Goal: Information Seeking & Learning: Learn about a topic

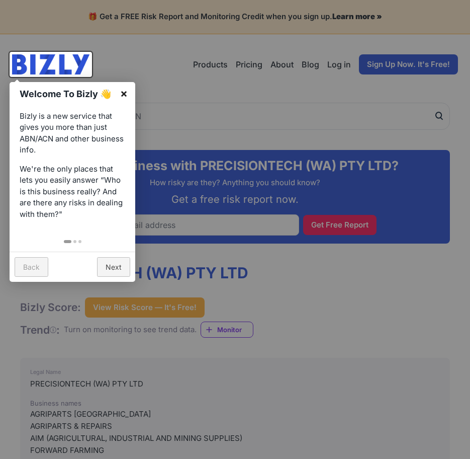
click at [128, 94] on link "×" at bounding box center [124, 93] width 23 height 23
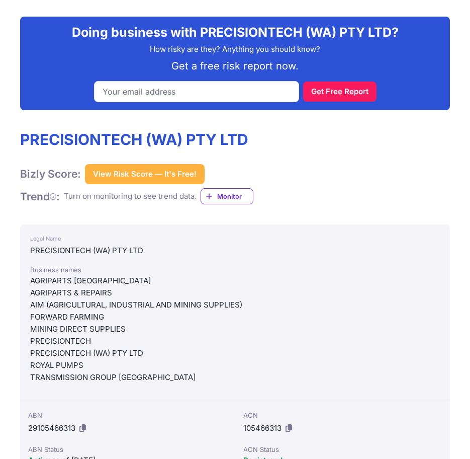
scroll to position [151, 0]
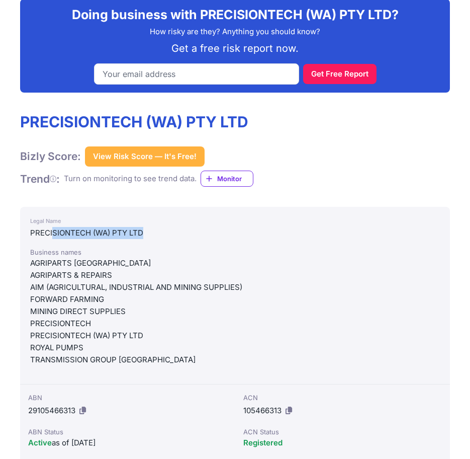
drag, startPoint x: 53, startPoint y: 235, endPoint x: 160, endPoint y: 237, distance: 107.2
click at [160, 237] on div "PRECISIONTECH (WA) PTY LTD" at bounding box center [235, 233] width 410 height 12
drag, startPoint x: 160, startPoint y: 237, endPoint x: 233, endPoint y: 307, distance: 101.1
click at [232, 307] on div "MINING DIRECT SUPPLIES" at bounding box center [235, 311] width 410 height 12
drag, startPoint x: 42, startPoint y: 276, endPoint x: 130, endPoint y: 278, distance: 88.1
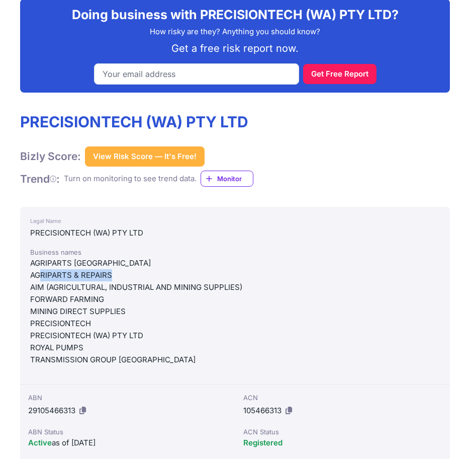
click at [130, 278] on div "AGRIPARTS & REPAIRS" at bounding box center [235, 275] width 410 height 12
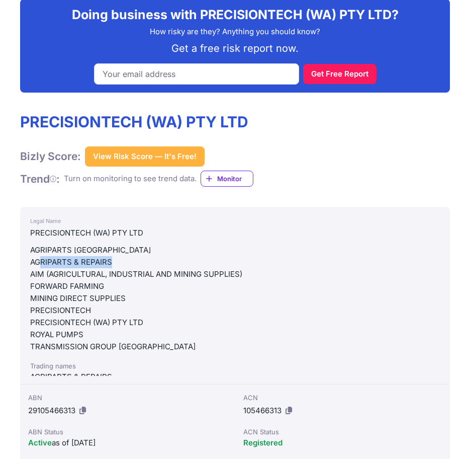
scroll to position [20, 0]
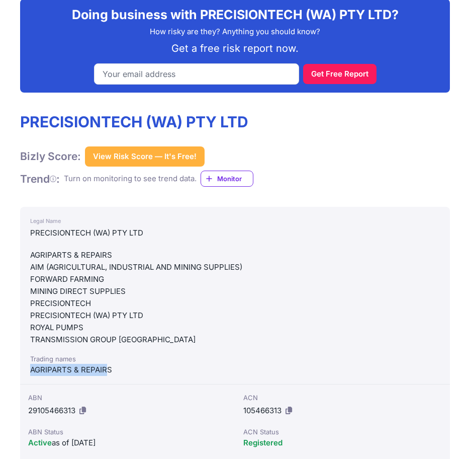
drag, startPoint x: 88, startPoint y: 376, endPoint x: 22, endPoint y: 375, distance: 65.4
click at [22, 375] on div "Legal Name PRECISIONTECH ([GEOGRAPHIC_DATA]) PTY LTD Business names AGRIPARTS […" at bounding box center [235, 296] width 430 height 178
drag, startPoint x: 22, startPoint y: 375, endPoint x: 16, endPoint y: 380, distance: 8.3
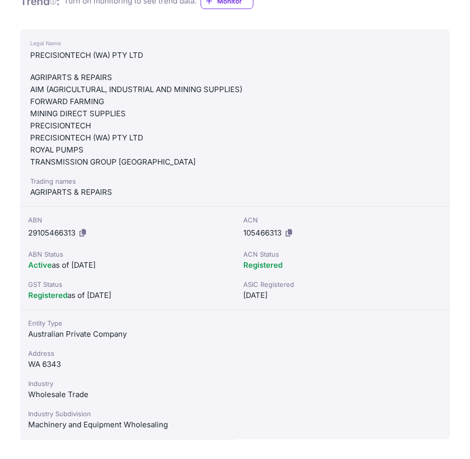
scroll to position [352, 0]
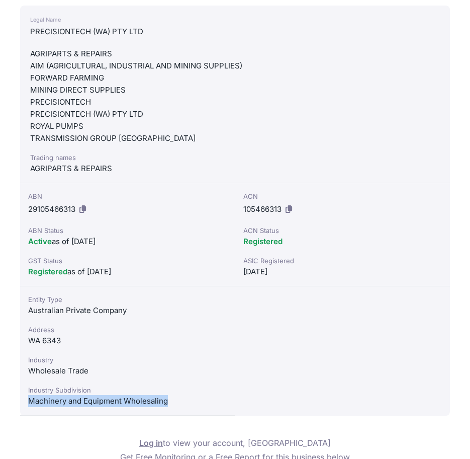
drag, startPoint x: 94, startPoint y: 406, endPoint x: 26, endPoint y: 401, distance: 68.6
click at [26, 401] on div "Entity Type Australian Private Company Address WA 6343 Industry Wholesale Trade…" at bounding box center [127, 350] width 215 height 129
copy div "Machinery and Equipment Wholesaling"
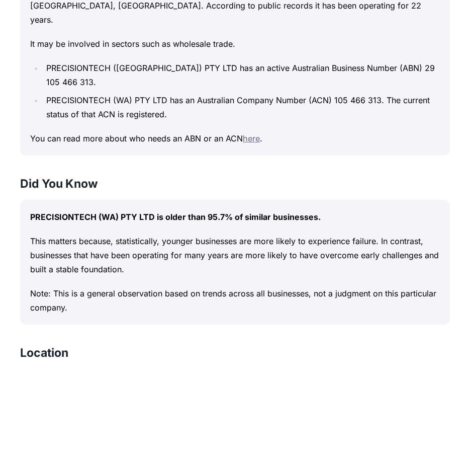
scroll to position [1157, 0]
